Goal: Task Accomplishment & Management: Use online tool/utility

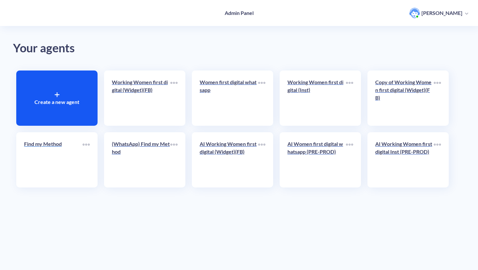
click at [59, 146] on p "Find my Method" at bounding box center [53, 144] width 59 height 8
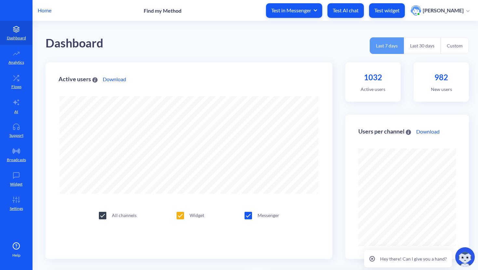
scroll to position [270, 478]
click at [19, 107] on link "AI" at bounding box center [16, 106] width 33 height 24
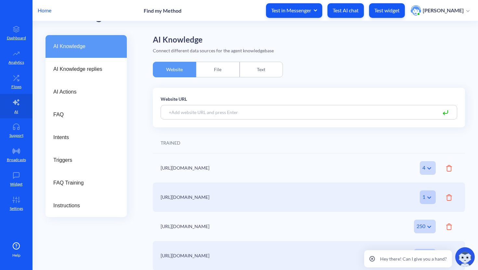
click at [90, 71] on span "AI Knowledge replies" at bounding box center [83, 69] width 61 height 8
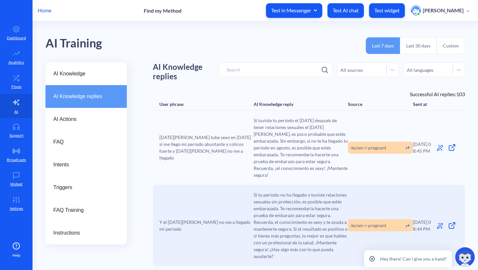
click at [373, 260] on icon at bounding box center [373, 259] width 6 height 6
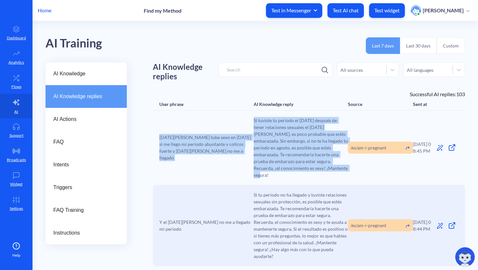
drag, startPoint x: 338, startPoint y: 171, endPoint x: 218, endPoint y: 128, distance: 127.7
click at [218, 128] on div "[DATE][PERSON_NAME] tube sexo en [DATE] si me llego mi período abuntante y coli…" at bounding box center [309, 148] width 312 height 75
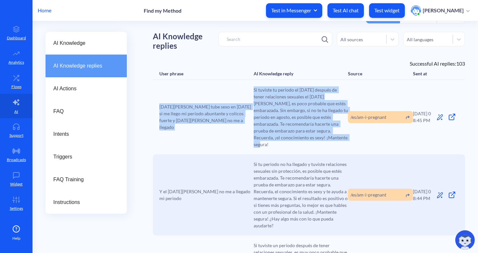
scroll to position [37, 0]
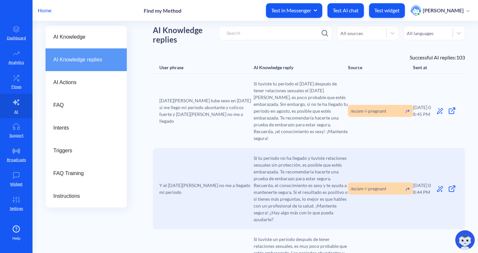
click at [348, 83] on div "[DATE][PERSON_NAME] tube sexo en [DATE] si me llego mi período abuntante y coli…" at bounding box center [309, 111] width 312 height 75
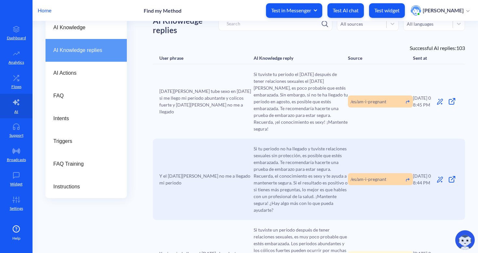
scroll to position [57, 0]
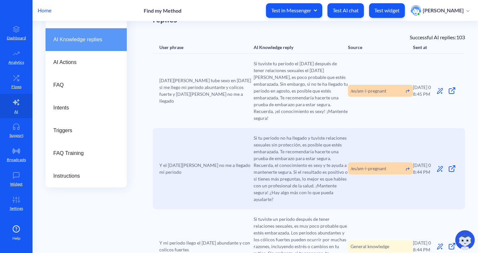
click at [440, 90] on icon at bounding box center [440, 91] width 7 height 7
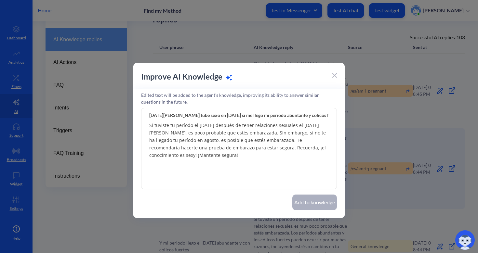
click at [277, 130] on textarea "Si tuviste tu período el [DATE] después de tener relaciones sexuales el [DATE][…" at bounding box center [239, 148] width 196 height 81
click at [228, 160] on textarea "Si tuviste tu período el [DATE] después de tener relaciones sexuales el [DATE][…" at bounding box center [239, 148] width 196 height 81
click at [336, 74] on icon at bounding box center [335, 75] width 5 height 5
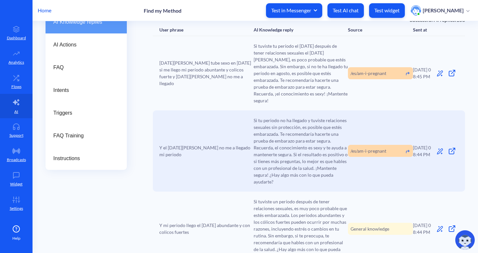
scroll to position [77, 0]
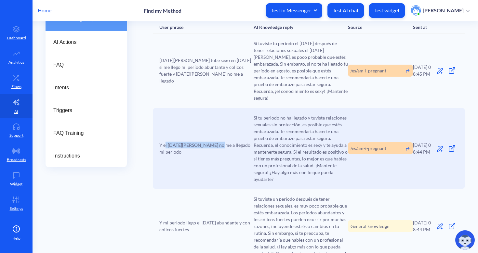
drag, startPoint x: 164, startPoint y: 143, endPoint x: 213, endPoint y: 143, distance: 48.8
click at [213, 144] on span "Y el [DATE][PERSON_NAME] no me a llegado mi periodo" at bounding box center [206, 149] width 94 height 14
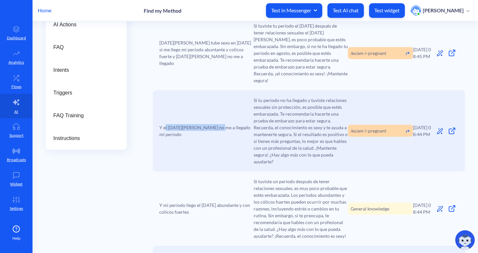
scroll to position [96, 0]
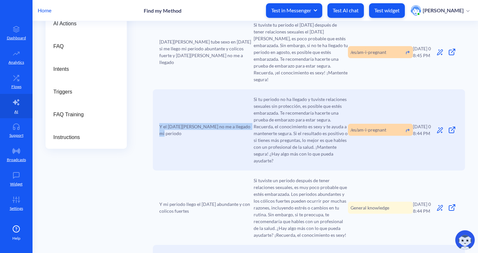
drag, startPoint x: 249, startPoint y: 123, endPoint x: 160, endPoint y: 125, distance: 88.5
click at [160, 125] on div "Y el [DATE][PERSON_NAME] no me a llegado mi periodo" at bounding box center [206, 130] width 94 height 14
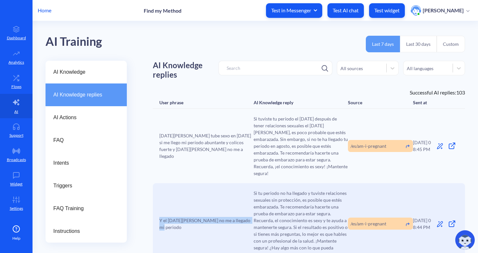
scroll to position [23, 0]
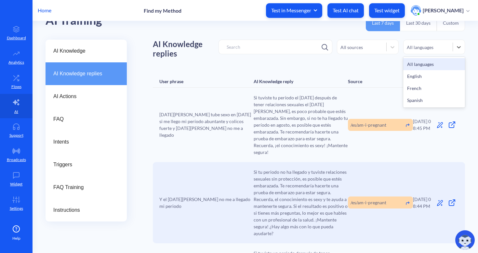
click at [441, 52] on div "All languages" at bounding box center [434, 47] width 62 height 15
click at [429, 73] on div "English" at bounding box center [434, 76] width 62 height 12
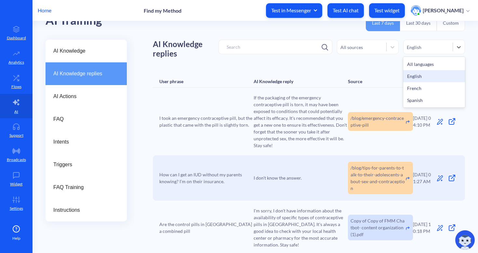
click at [424, 46] on div "English" at bounding box center [428, 47] width 49 height 9
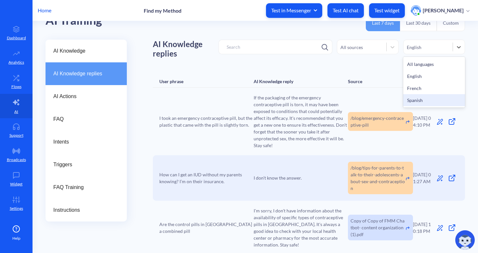
click at [424, 100] on div "Spanish" at bounding box center [434, 100] width 62 height 12
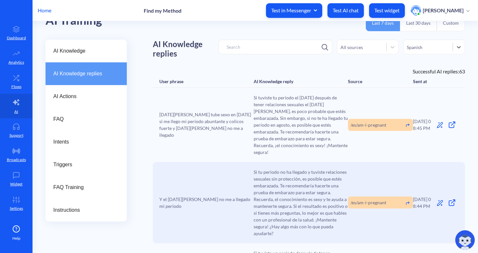
click at [426, 53] on div "Spanish" at bounding box center [434, 47] width 62 height 15
click at [422, 63] on div "All languages" at bounding box center [434, 64] width 62 height 12
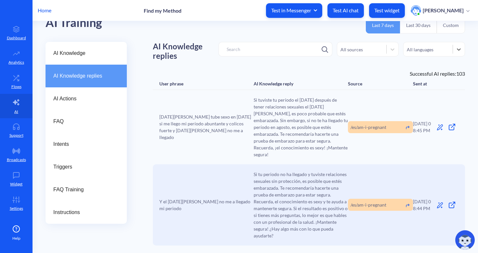
scroll to position [28, 0]
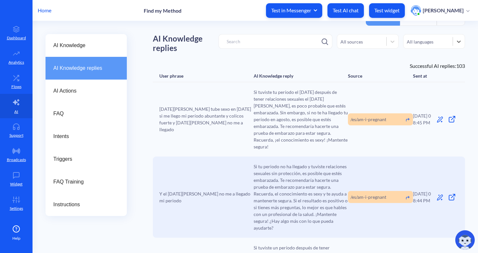
click at [298, 105] on span "Si tuviste tu período el [DATE] después de tener relaciones sexuales el [DATE][…" at bounding box center [301, 119] width 94 height 61
click at [438, 117] on icon at bounding box center [440, 120] width 6 height 6
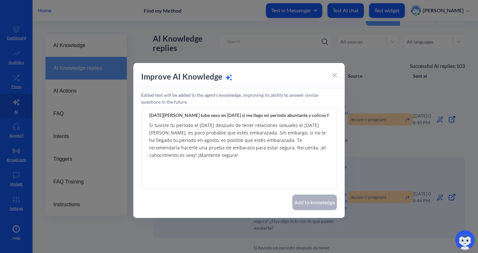
click at [259, 145] on textarea "Si tuviste tu período el [DATE] después de tener relaciones sexuales el [DATE][…" at bounding box center [239, 148] width 196 height 81
click at [261, 115] on input "[DATE][PERSON_NAME] tube sexo en [DATE] si me llego mi período abuntante y coli…" at bounding box center [239, 115] width 196 height 15
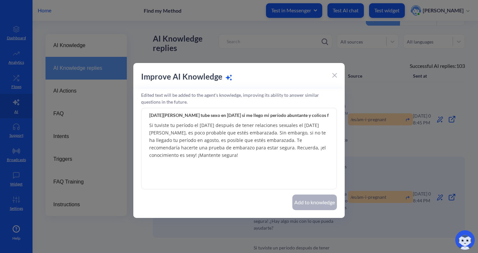
click at [261, 115] on input "[DATE][PERSON_NAME] tube sexo en [DATE] si me llego mi período abuntante y coli…" at bounding box center [239, 115] width 196 height 15
click at [388, 145] on div at bounding box center [239, 126] width 478 height 253
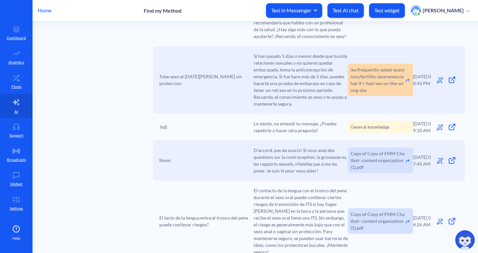
scroll to position [235, 0]
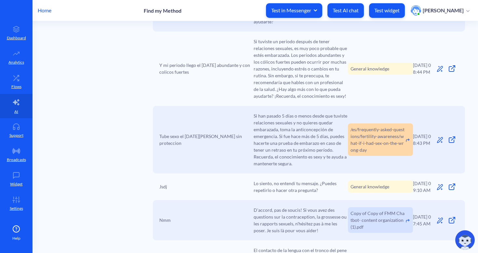
click at [45, 9] on p "Home" at bounding box center [45, 11] width 14 height 8
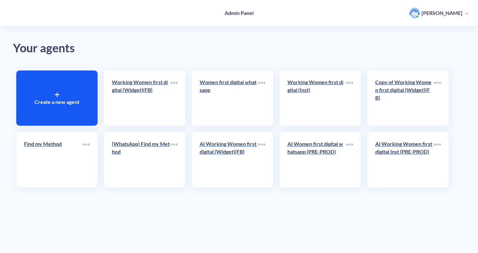
click at [226, 141] on p "AI Working Women first digital (Widget)(FB)" at bounding box center [229, 148] width 59 height 16
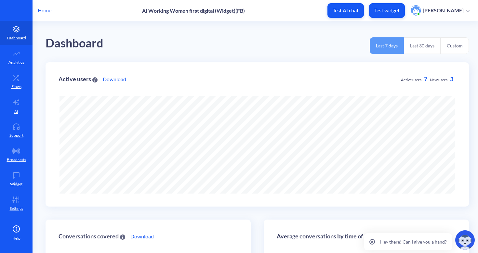
scroll to position [253, 478]
click at [8, 105] on link "AI" at bounding box center [16, 106] width 33 height 24
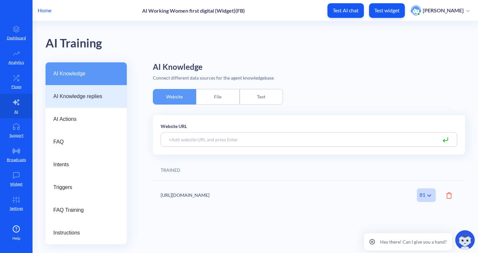
click at [100, 93] on span "AI Knowledge replies" at bounding box center [83, 97] width 61 height 8
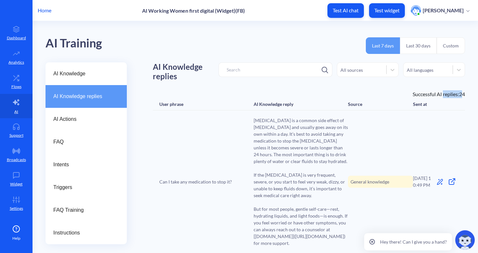
drag, startPoint x: 461, startPoint y: 92, endPoint x: 441, endPoint y: 94, distance: 20.6
click at [441, 94] on div "Successful AI replies: 24" at bounding box center [309, 94] width 312 height 8
click at [415, 92] on div "Successful AI replies: 24" at bounding box center [309, 94] width 312 height 8
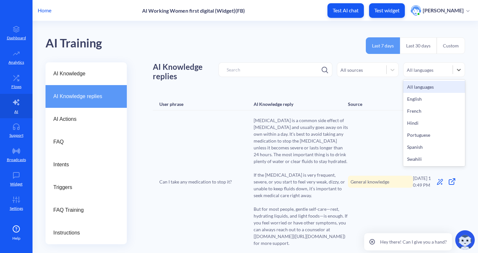
click at [439, 71] on div "All languages" at bounding box center [428, 69] width 49 height 9
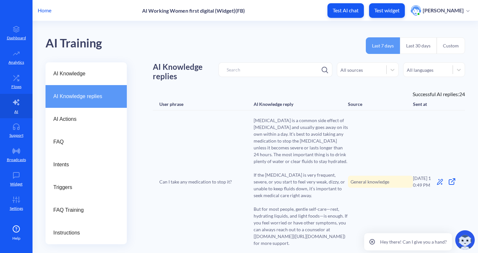
click at [378, 88] on div "AI Knowledge replies All sources All languages" at bounding box center [309, 76] width 312 height 28
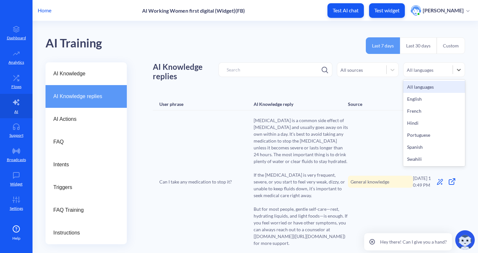
click at [419, 70] on div "All languages" at bounding box center [420, 69] width 27 height 7
click at [358, 88] on div "AI Knowledge replies All sources option All languages focused, 1 of 7. 7 result…" at bounding box center [309, 76] width 312 height 28
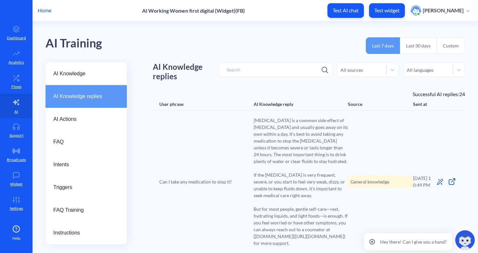
scroll to position [22, 0]
